Goal: Task Accomplishment & Management: Use online tool/utility

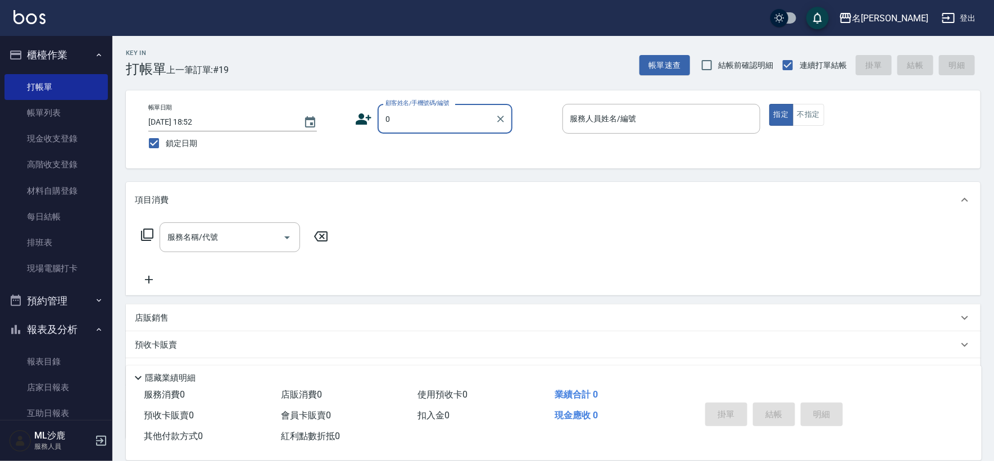
type input "無名字/0/"
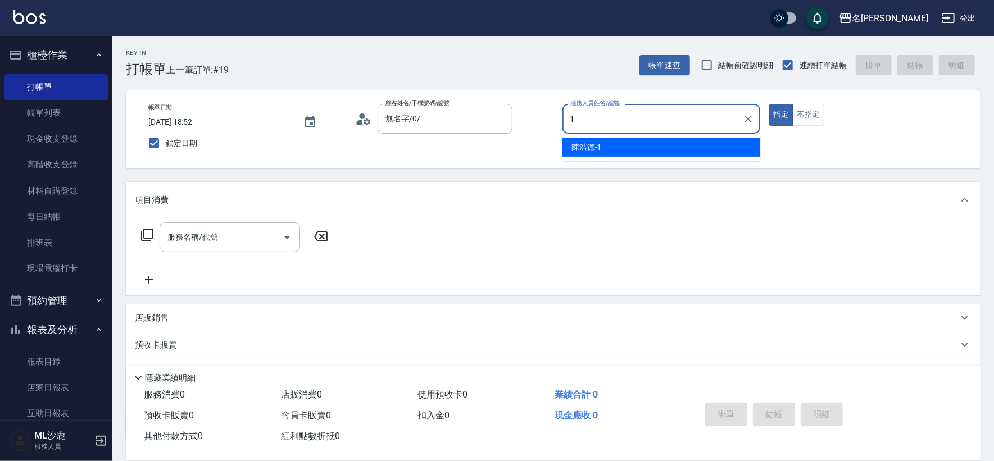
type input "[PERSON_NAME]1"
type button "true"
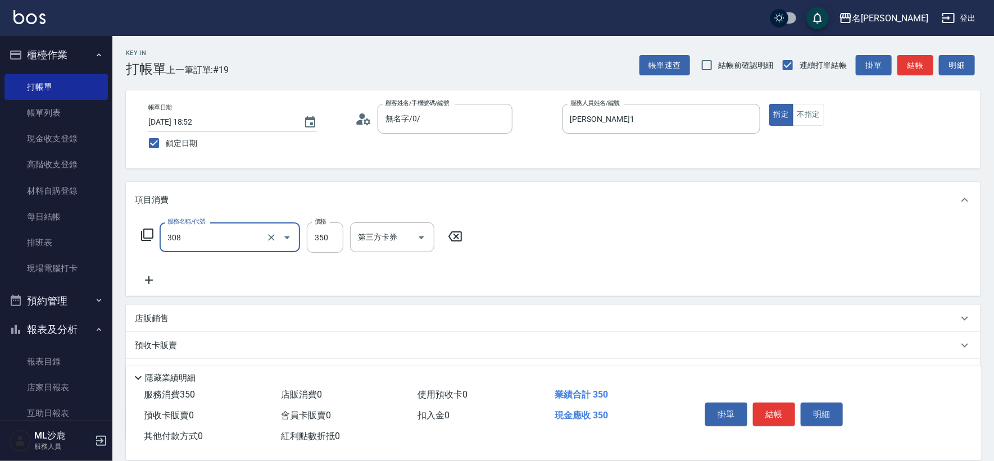
type input "洗+剪(308)"
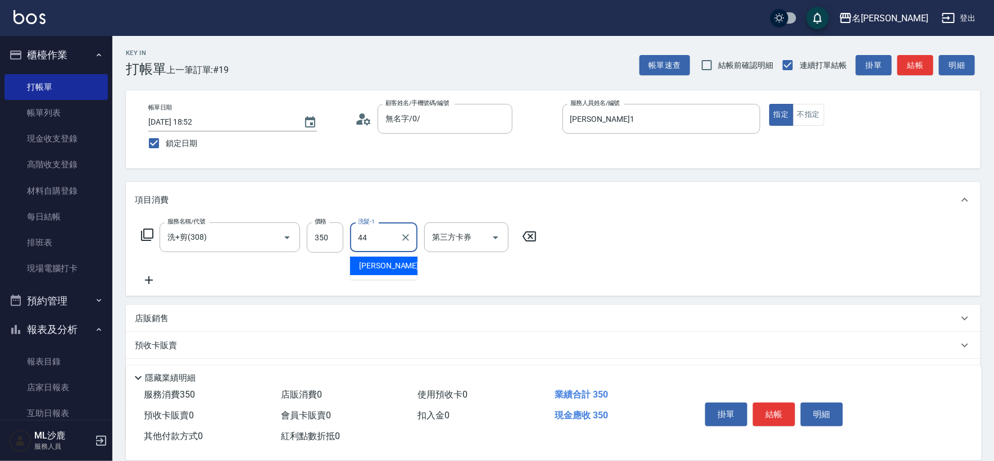
type input "[PERSON_NAME]-44"
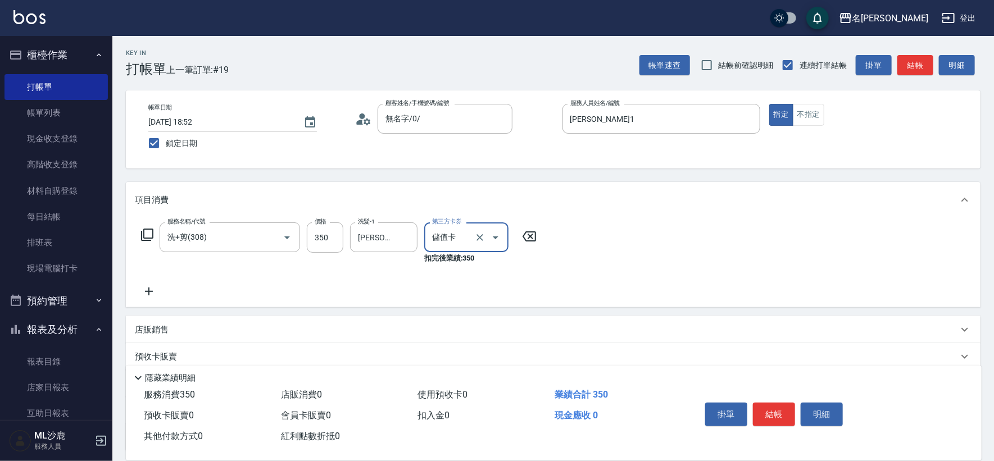
type input "儲值卡"
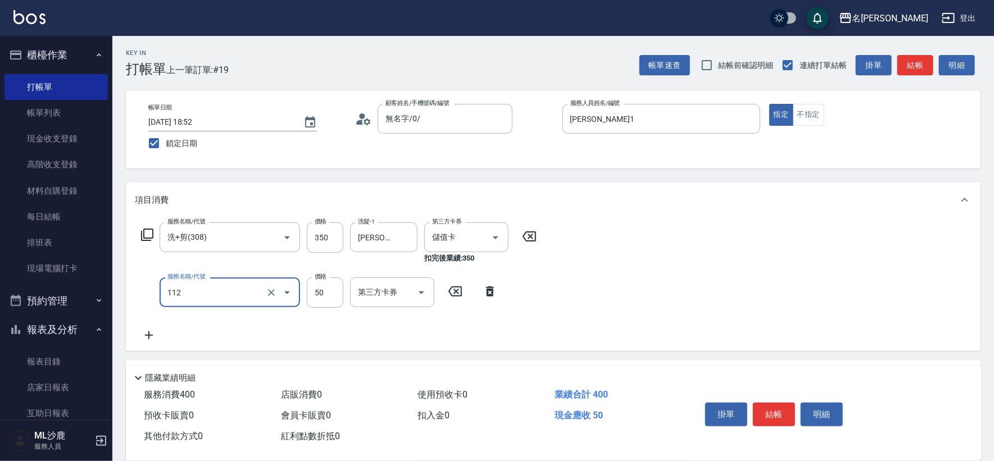
type input "精油50(112)"
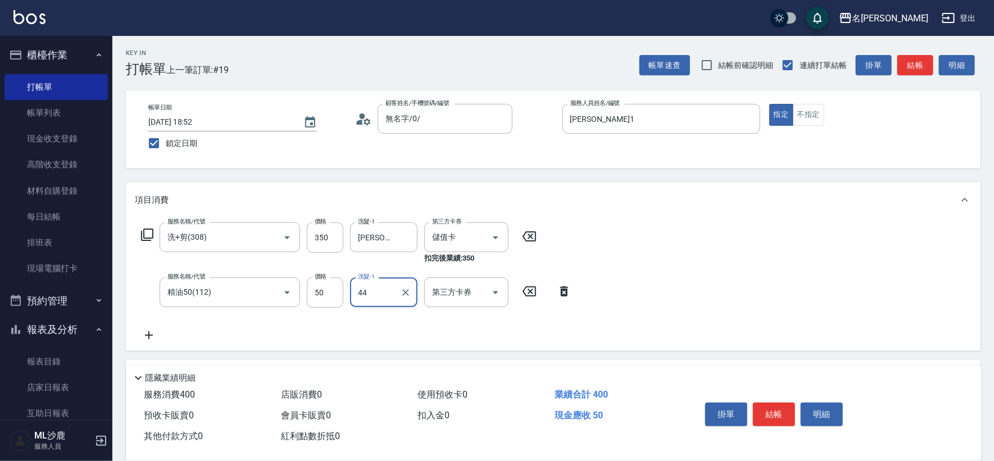
type input "[PERSON_NAME]-44"
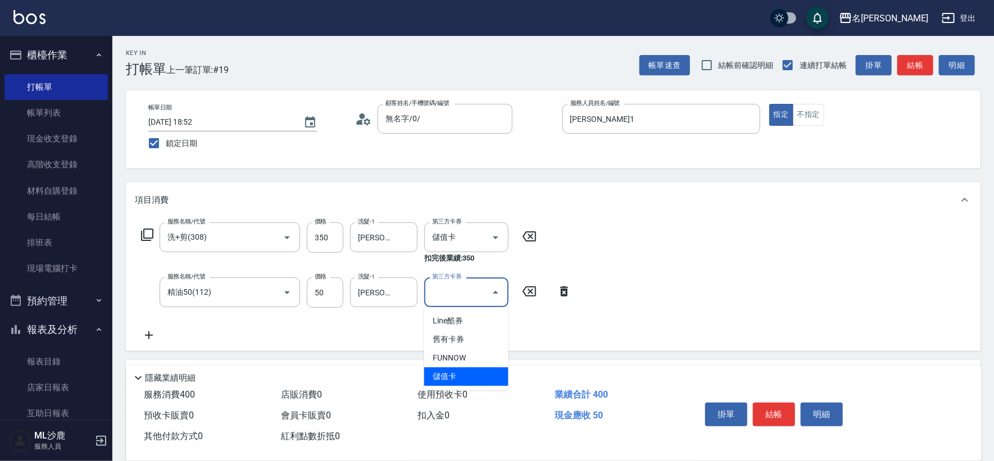
type input "儲值卡"
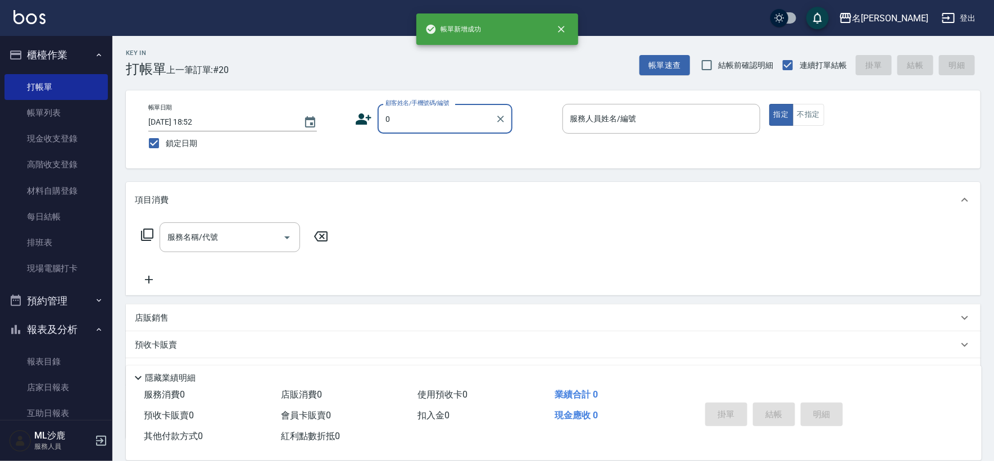
type input "無名字/0/"
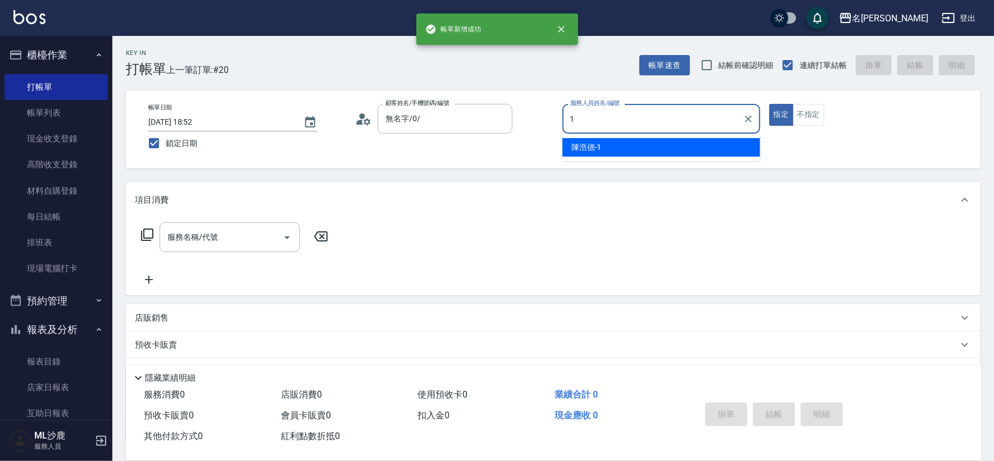
type input "[PERSON_NAME]1"
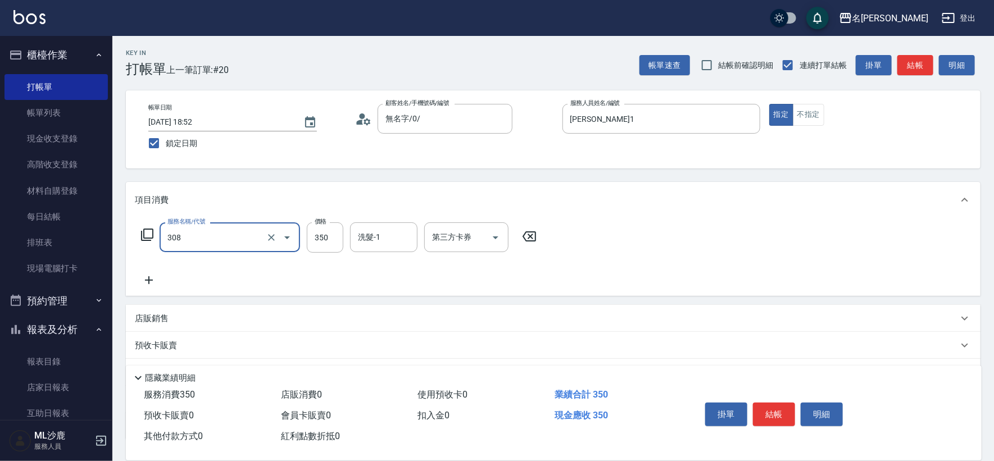
type input "洗+剪(308)"
type input "[PERSON_NAME]-44"
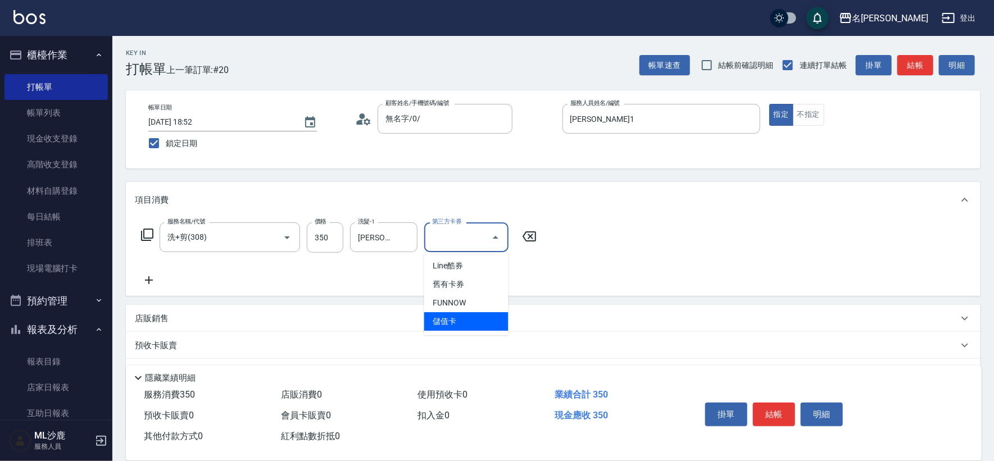
type input "儲值卡"
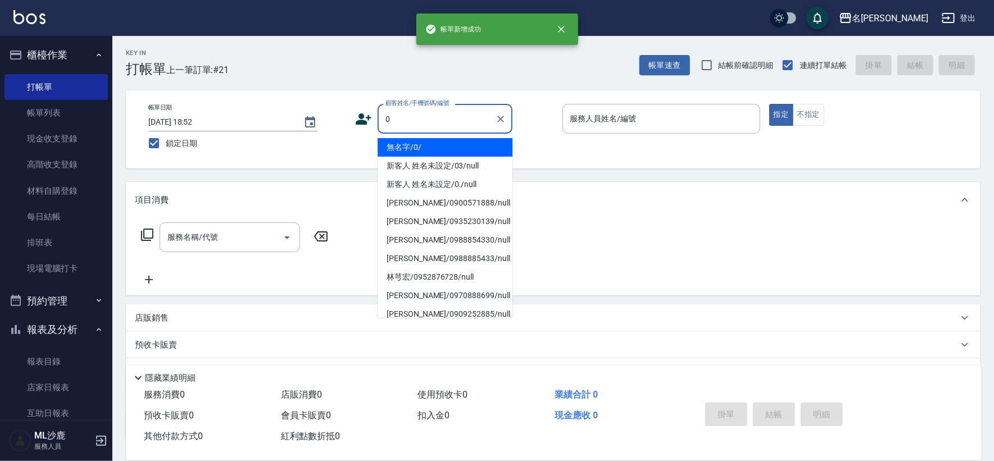
type input "無名字/0/"
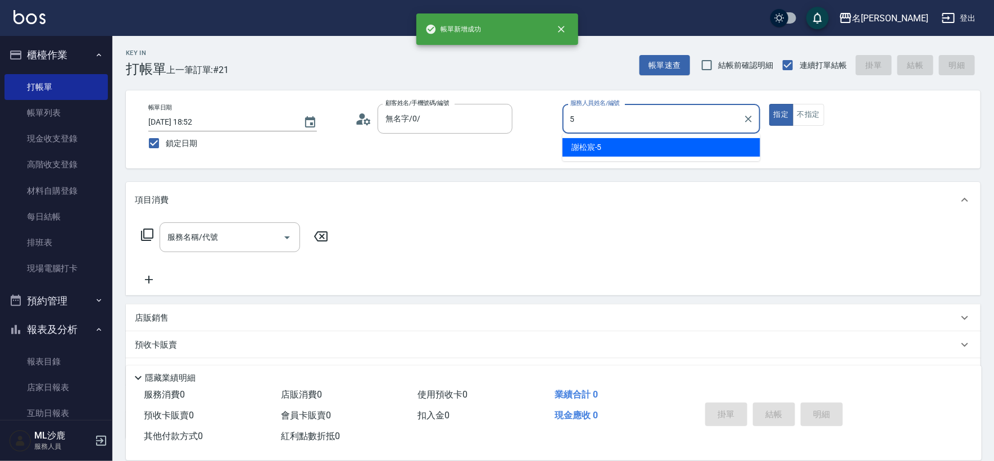
type input "[PERSON_NAME]-5"
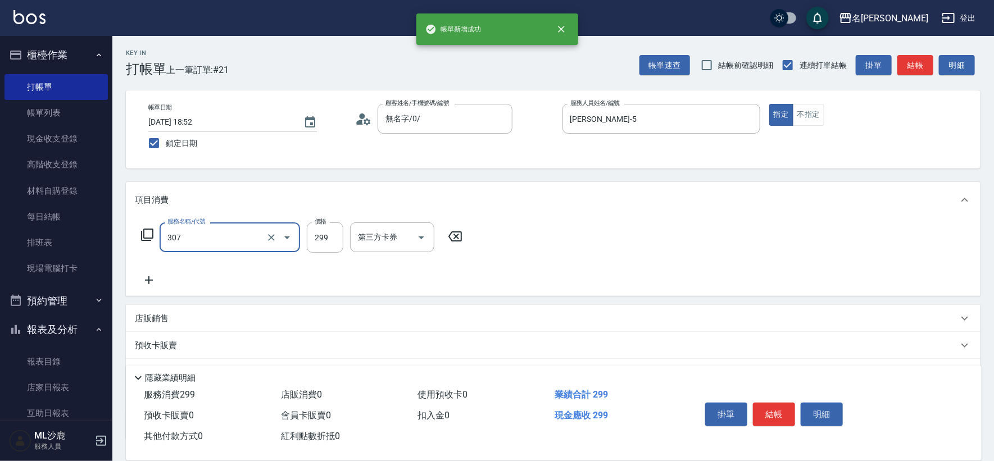
type input "剪髮(307)"
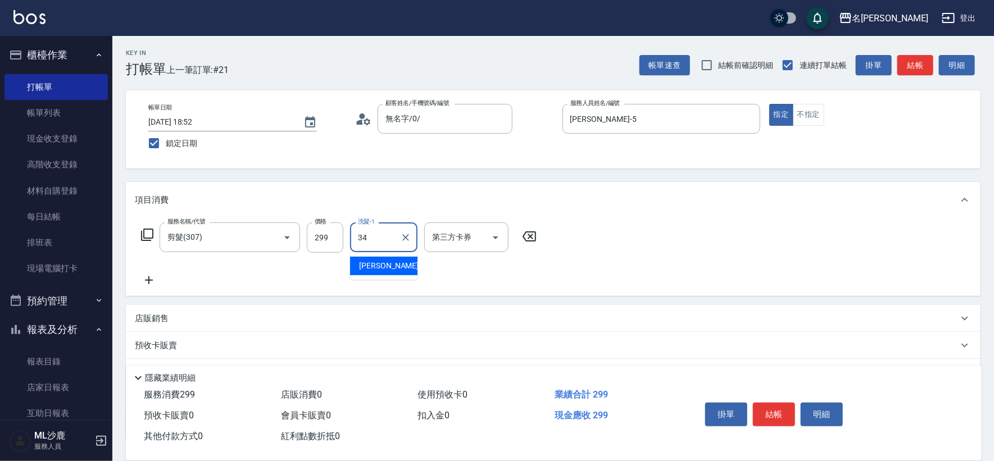
type input "[PERSON_NAME]-34"
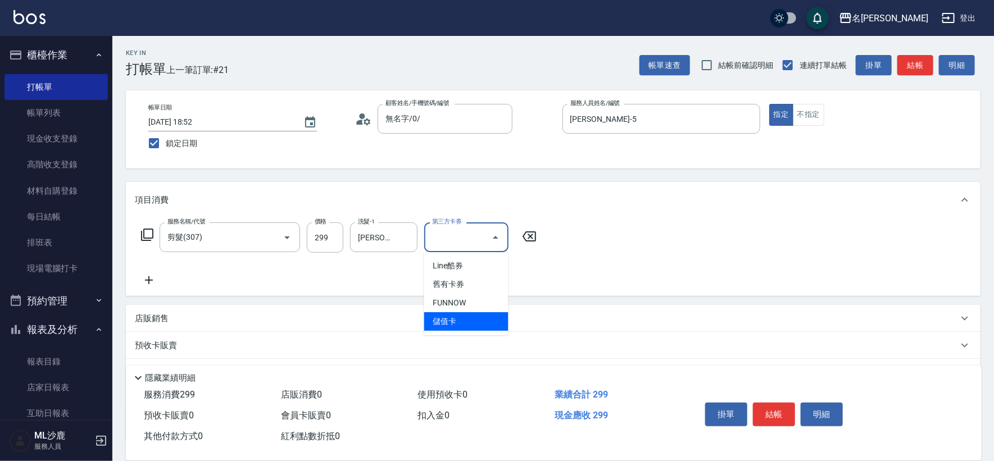
type input "儲值卡"
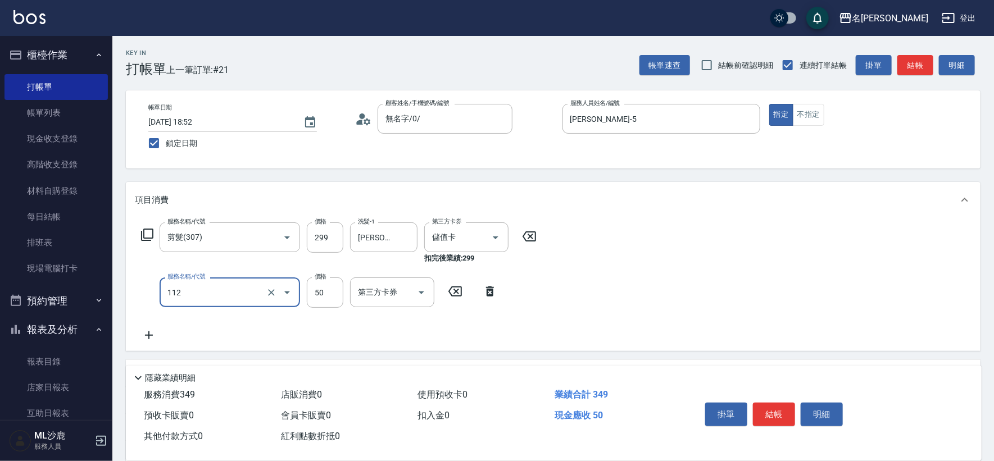
type input "精油50(112)"
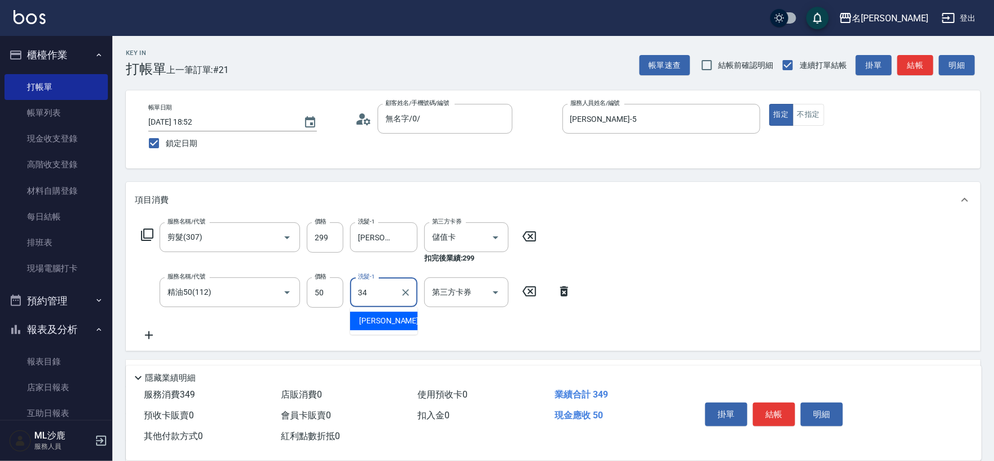
type input "[PERSON_NAME]-34"
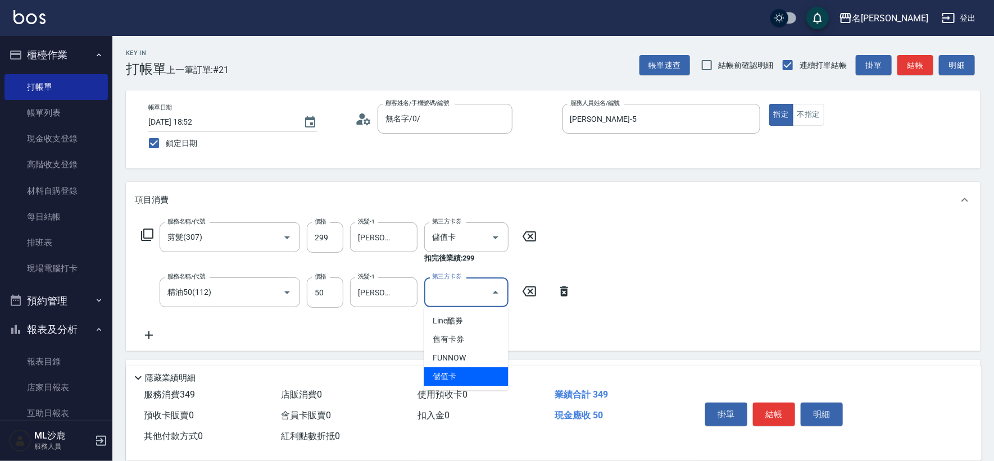
type input "儲值卡"
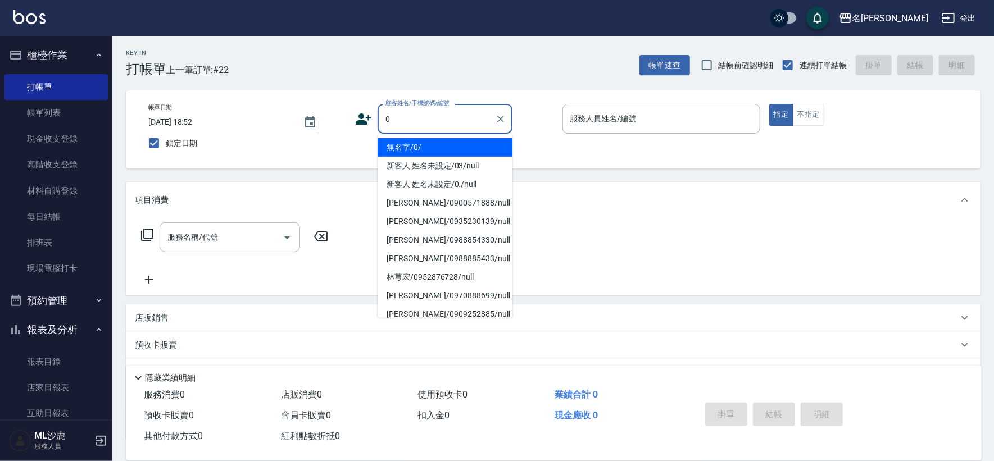
type input "無名字/0/"
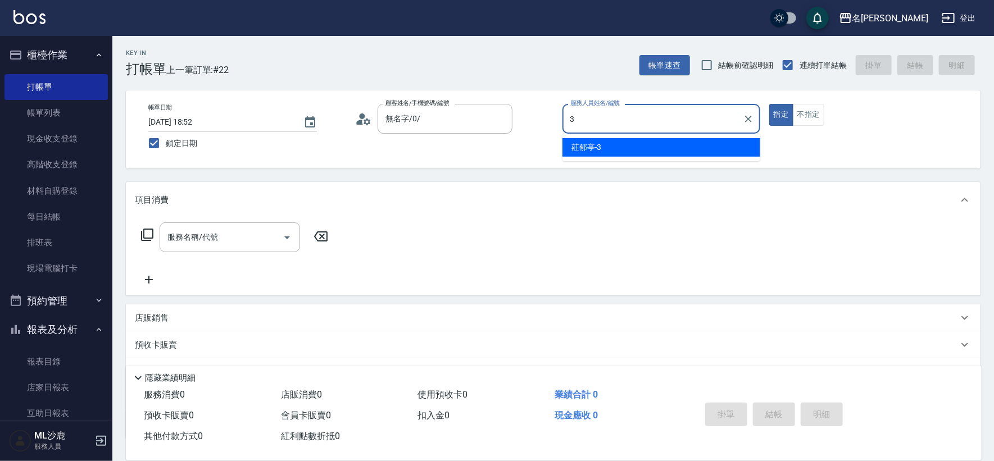
type input "[PERSON_NAME]-3"
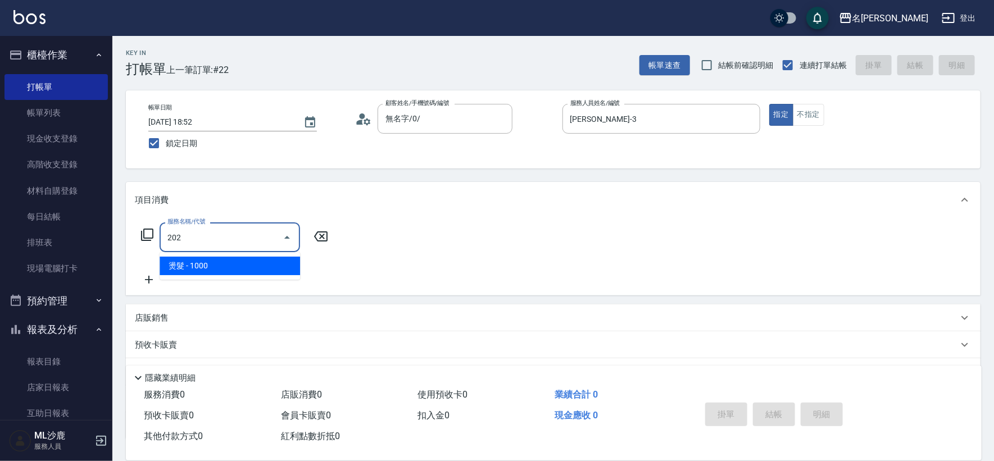
type input "燙髮(202)"
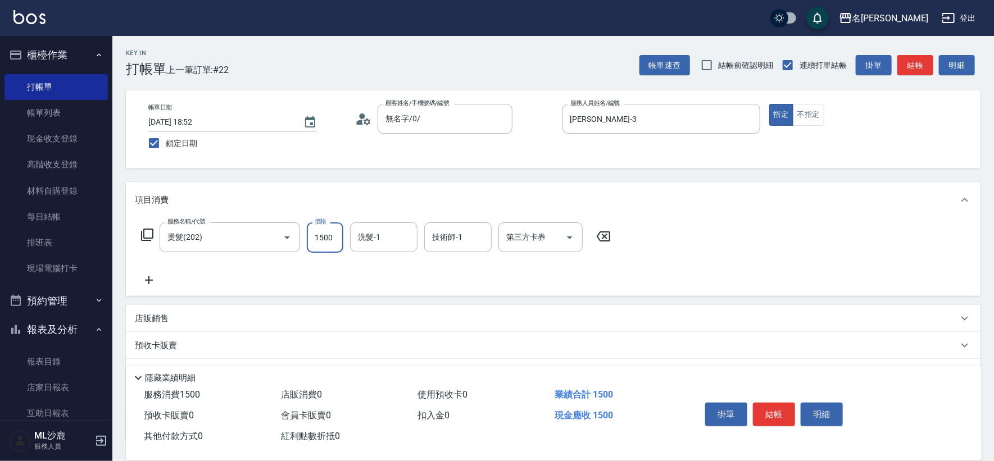
type input "1500"
type input "[PERSON_NAME]-34"
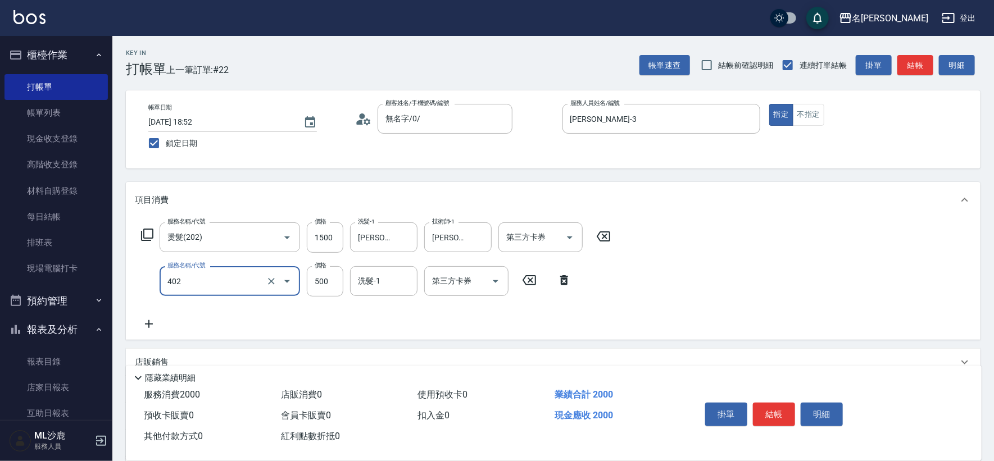
type input "500護(402)"
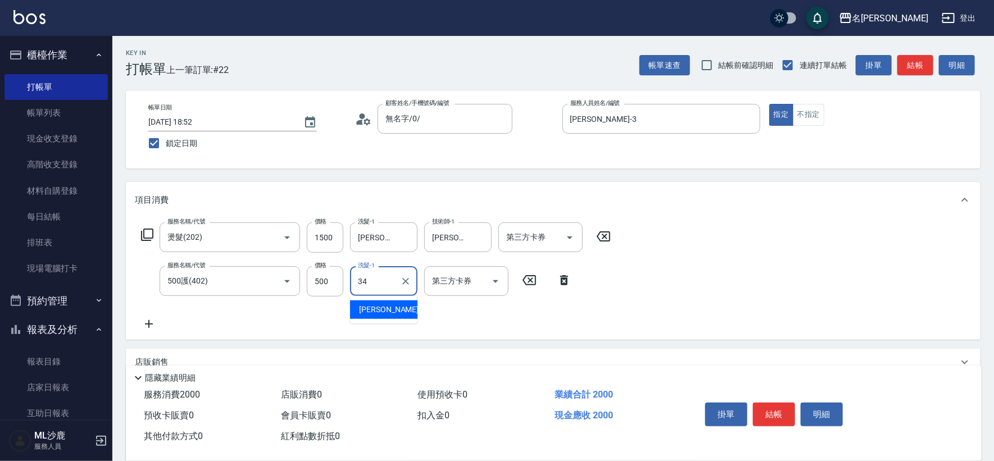
type input "[PERSON_NAME]-34"
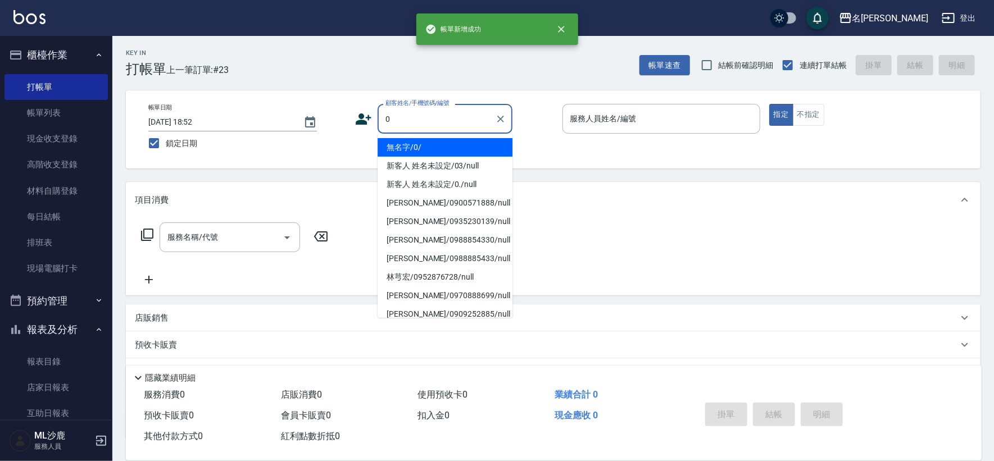
type input "無名字/0/"
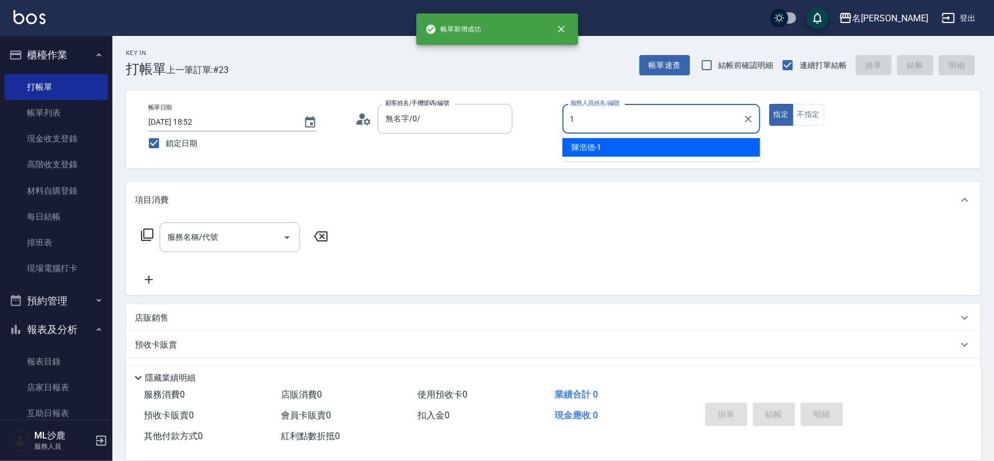
type input "[PERSON_NAME]1"
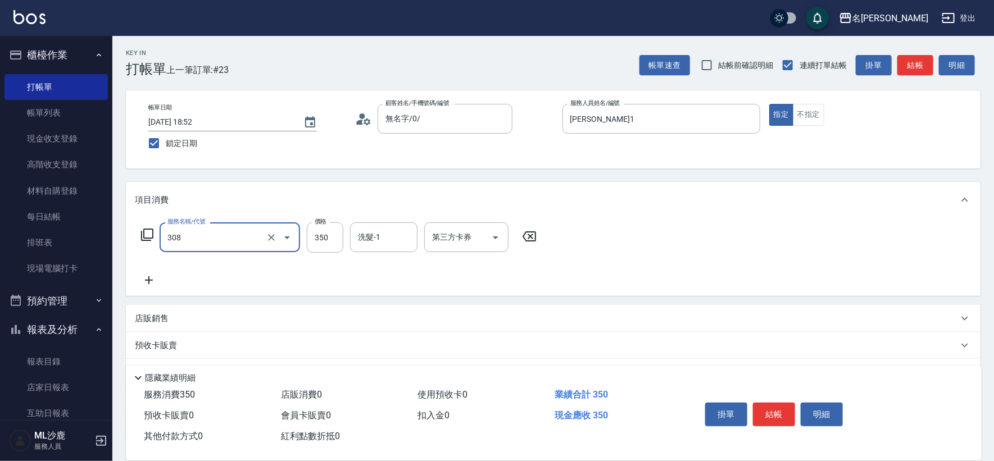
type input "洗+剪(308)"
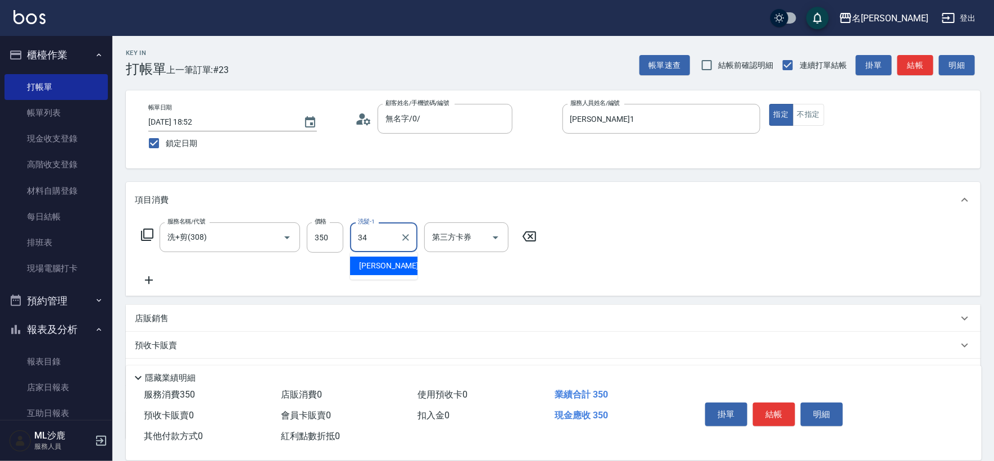
type input "[PERSON_NAME]-34"
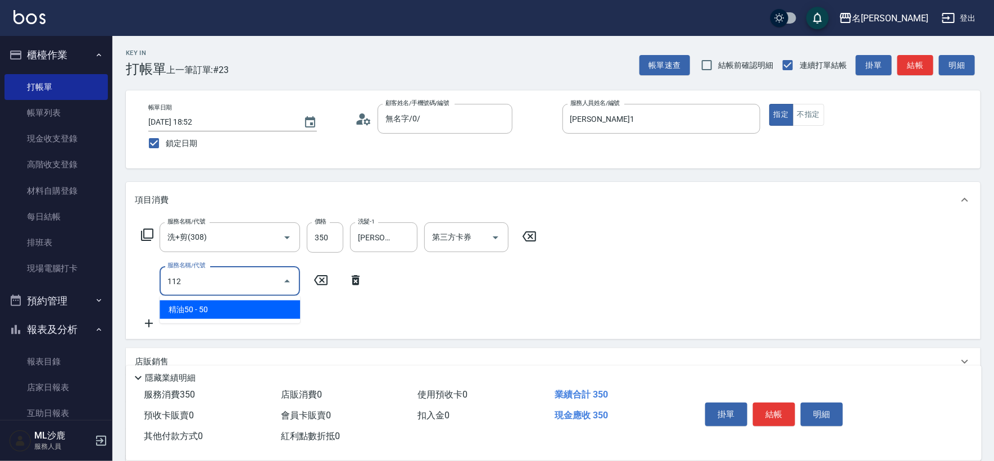
type input "精油50(112)"
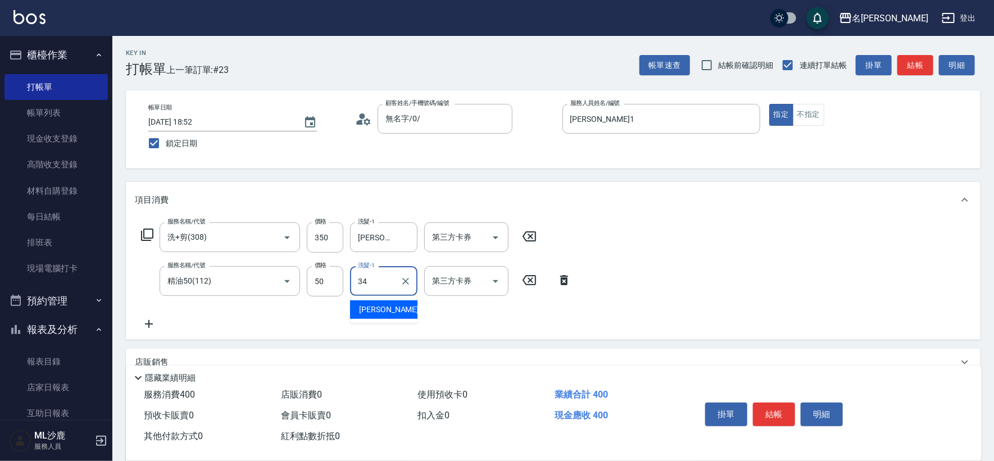
type input "[PERSON_NAME]-34"
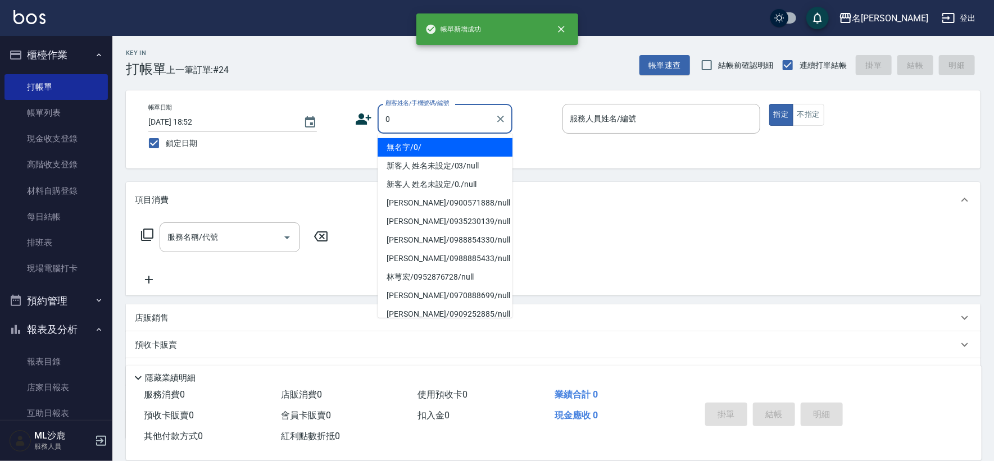
type input "無名字/0/"
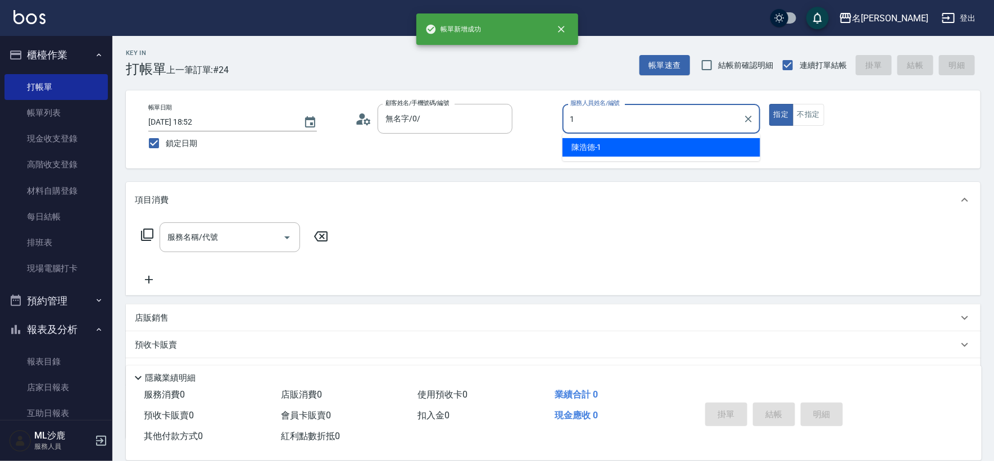
type input "[PERSON_NAME]1"
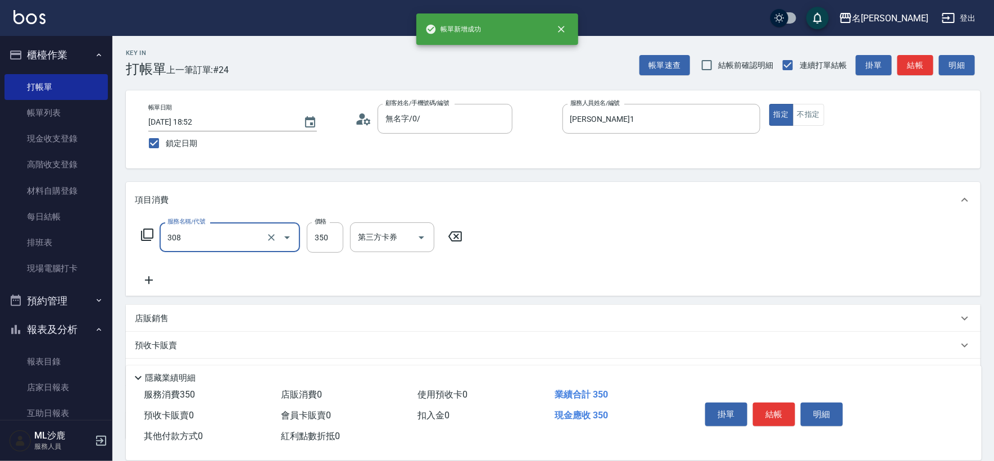
type input "洗+剪(308)"
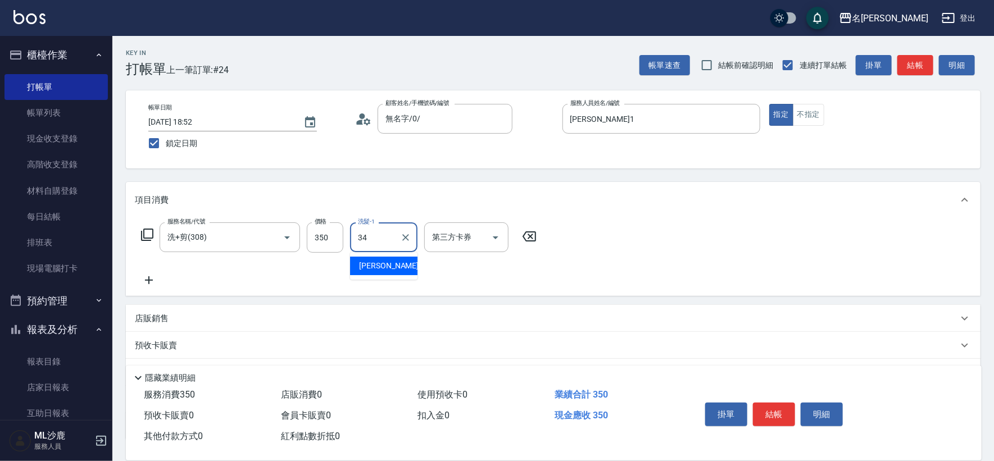
type input "[PERSON_NAME]-34"
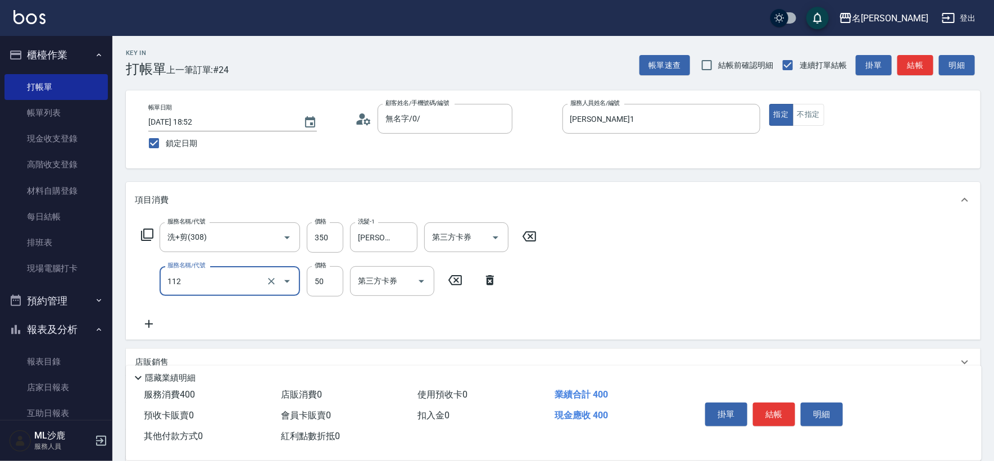
type input "精油50(112)"
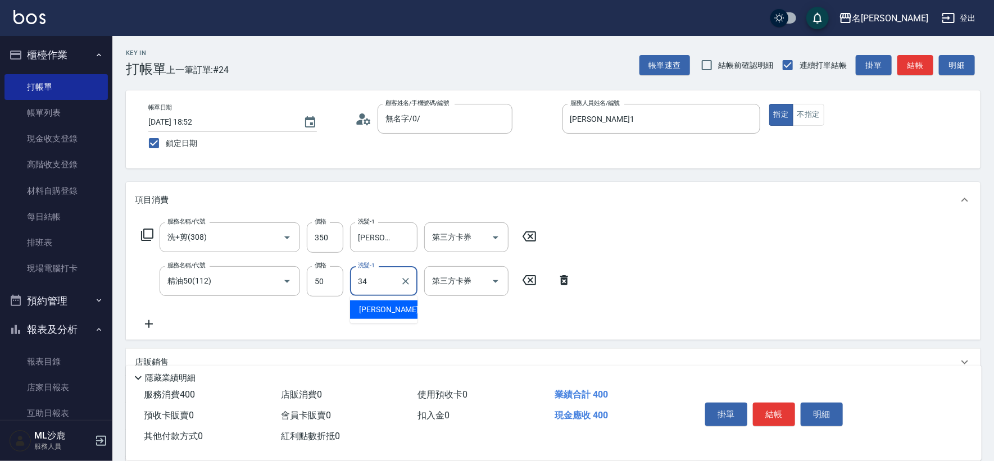
type input "[PERSON_NAME]-34"
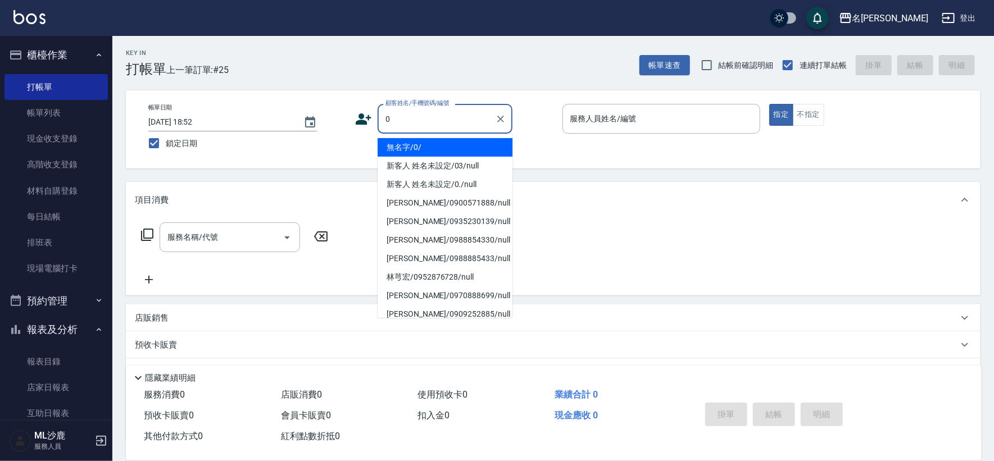
type input "無名字/0/"
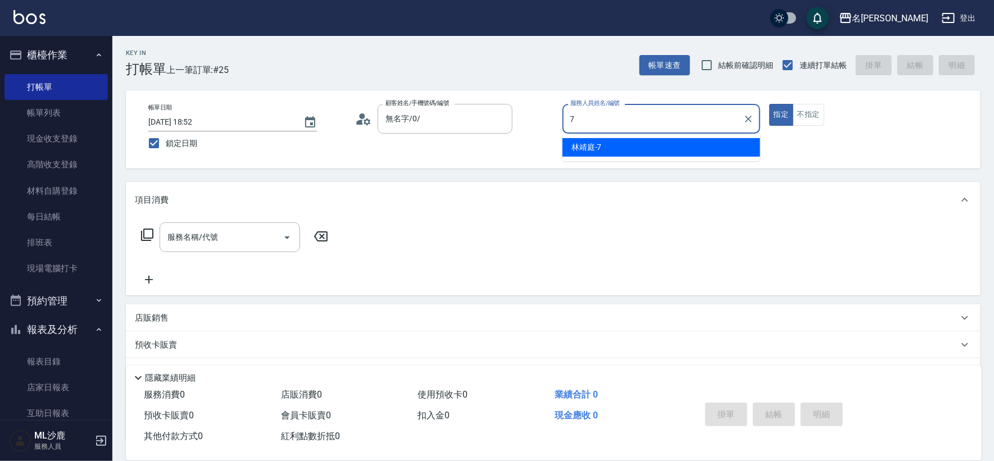
type input "[PERSON_NAME]-7"
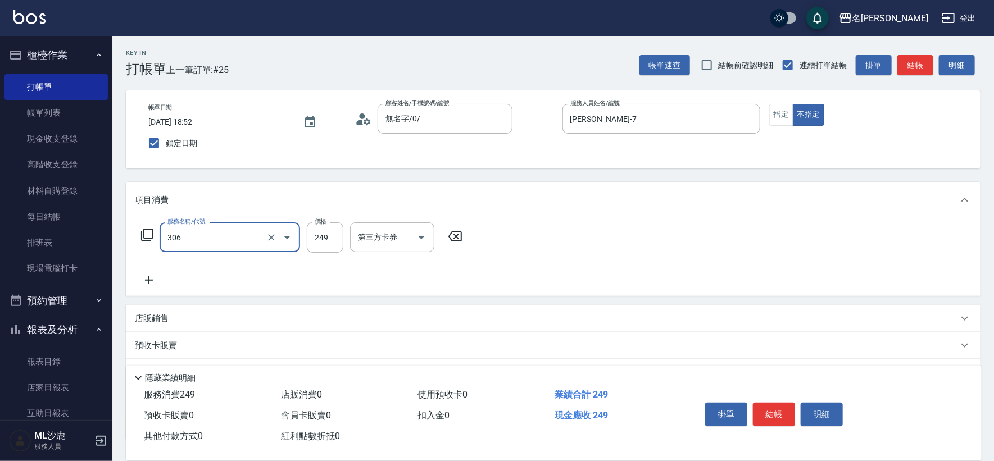
type input "剪髮(306)"
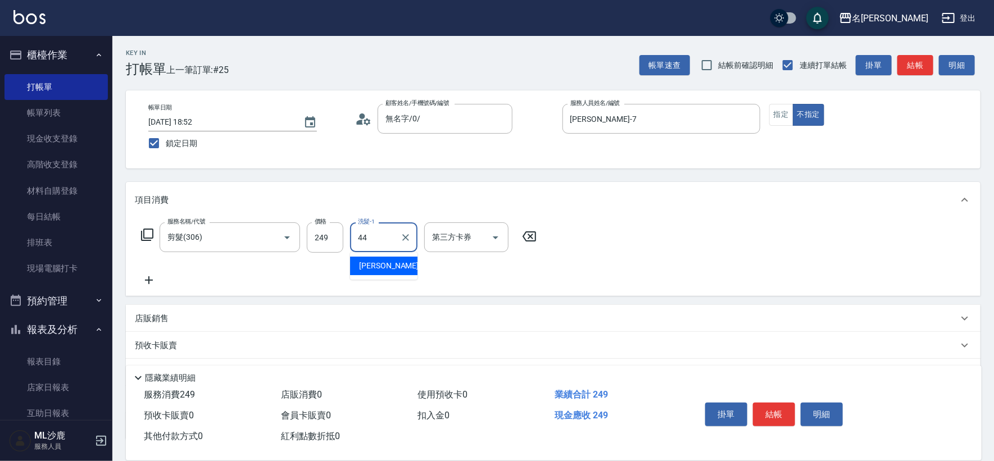
type input "[PERSON_NAME]-44"
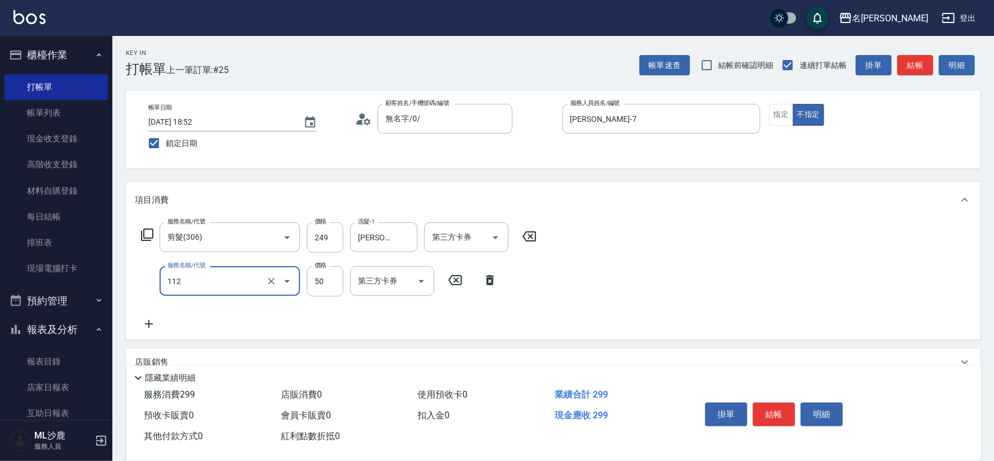
type input "精油50(112)"
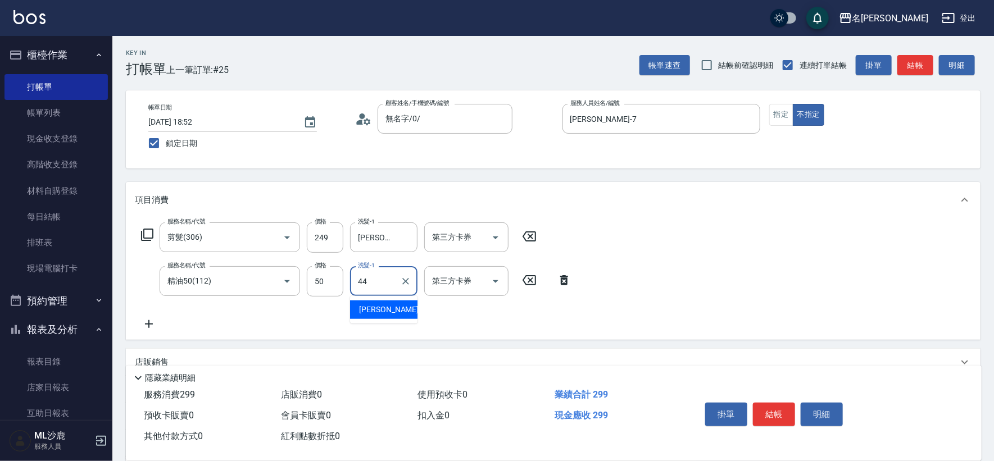
type input "[PERSON_NAME]-44"
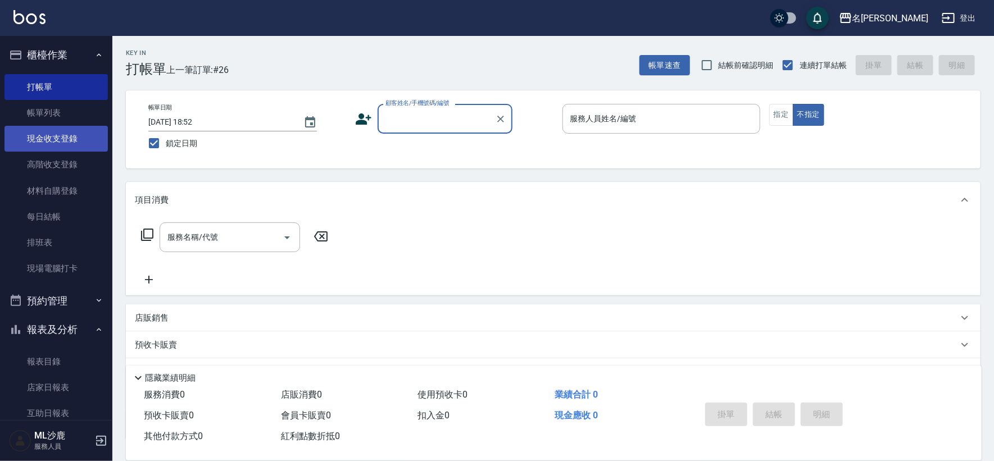
click at [70, 142] on link "現金收支登錄" at bounding box center [55, 139] width 103 height 26
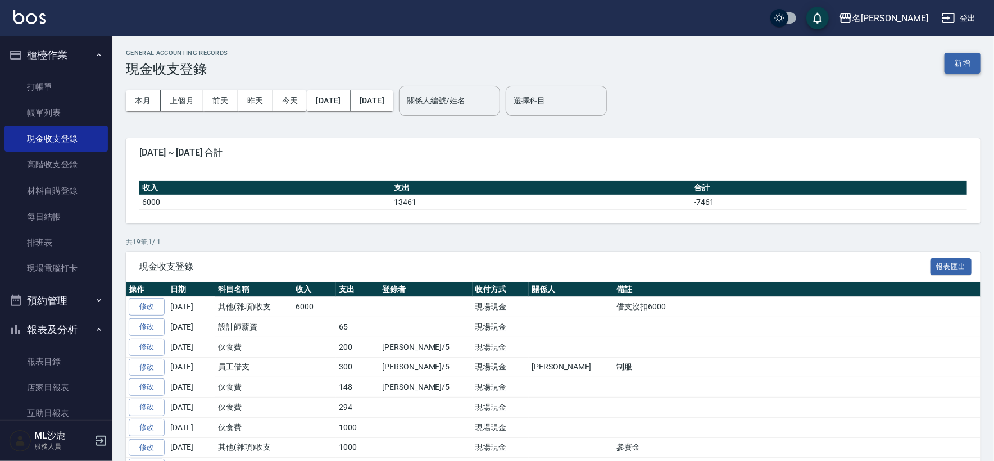
click at [955, 62] on button "新增" at bounding box center [963, 63] width 36 height 21
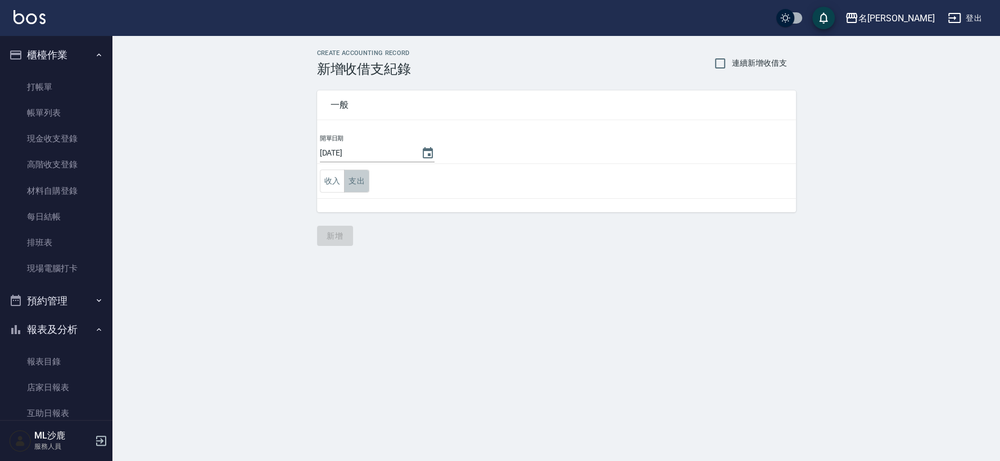
click at [357, 183] on button "支出" at bounding box center [356, 181] width 25 height 23
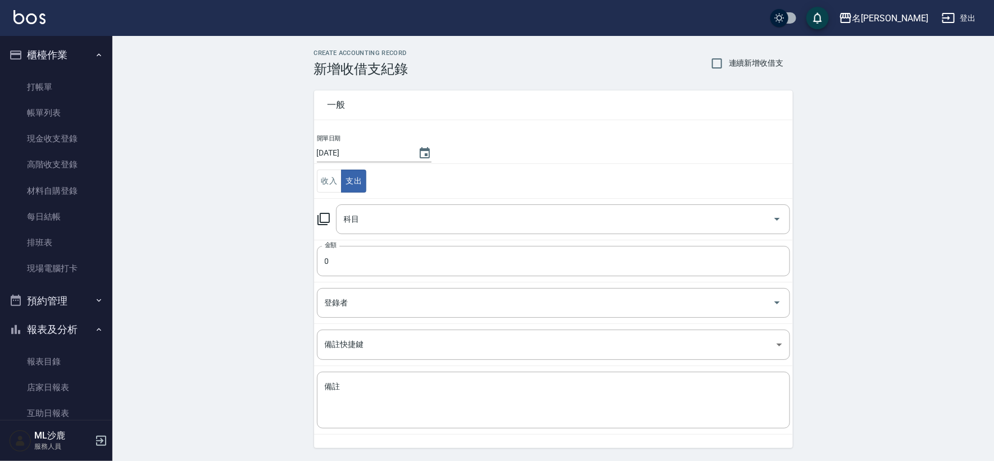
click at [365, 239] on td "科目 科目" at bounding box center [553, 219] width 479 height 42
click at [369, 230] on div "科目" at bounding box center [563, 220] width 454 height 30
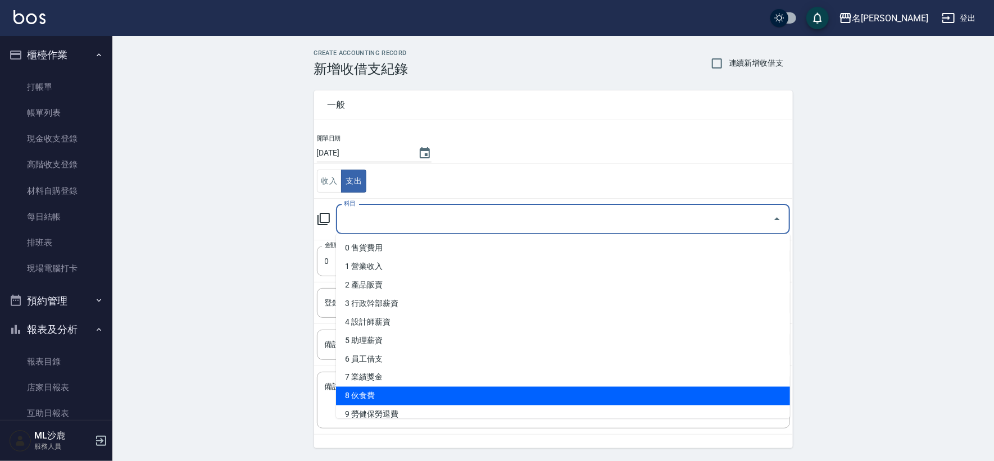
click at [394, 392] on li "8 伙食費" at bounding box center [563, 396] width 454 height 19
type input "8 伙食費"
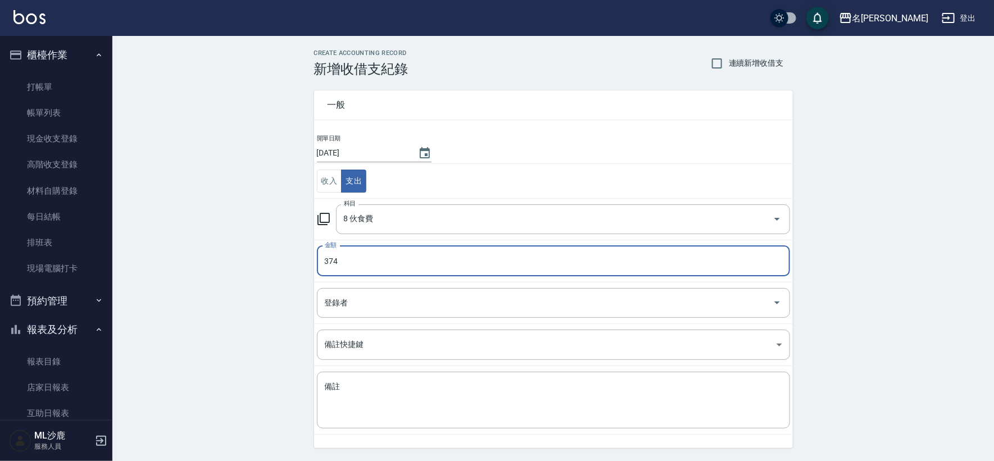
type input "374"
click at [196, 241] on div "CREATE ACCOUNTING RECORD 新增收借支紀錄 連續新增收借支 一般 開單日期 [DATE] 收入 支出 科目 8 伙食費 科目 金額 37…" at bounding box center [553, 266] width 882 height 460
drag, startPoint x: 196, startPoint y: 241, endPoint x: 203, endPoint y: 234, distance: 10.3
click at [196, 241] on div "CREATE ACCOUNTING RECORD 新增收借支紀錄 連續新增收借支 一般 開單日期 [DATE] 收入 支出 科目 8 伙食費 科目 金額 37…" at bounding box center [553, 266] width 882 height 460
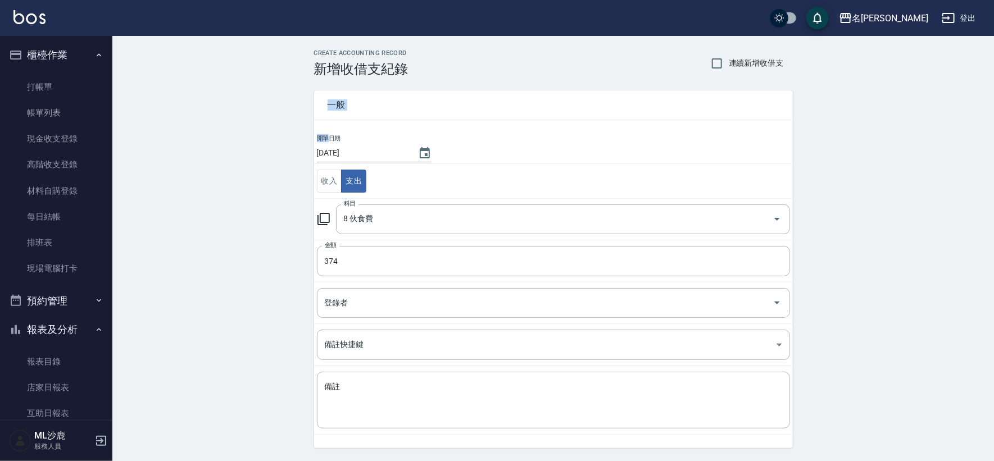
scroll to position [34, 0]
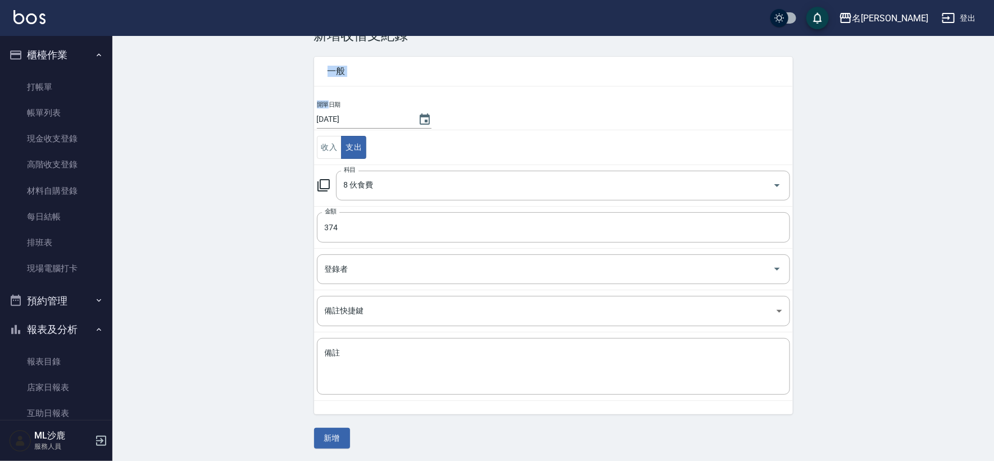
click at [191, 294] on div "CREATE ACCOUNTING RECORD 新增收借支紀錄 連續新增收借支 一般 開單日期 [DATE] 收入 支出 科目 8 伙食費 科目 金額 37…" at bounding box center [553, 232] width 882 height 460
click at [330, 437] on button "新增" at bounding box center [332, 438] width 36 height 21
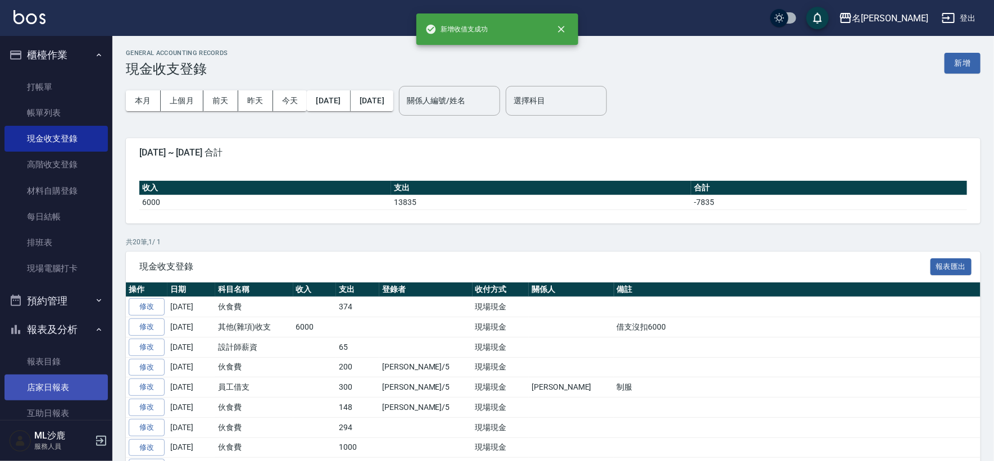
click at [47, 393] on link "店家日報表" at bounding box center [55, 388] width 103 height 26
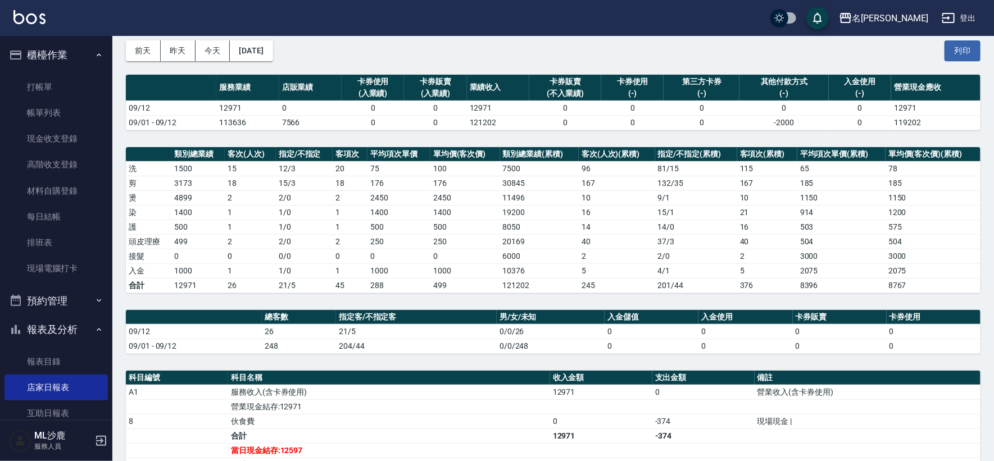
scroll to position [125, 0]
